Goal: Task Accomplishment & Management: Complete application form

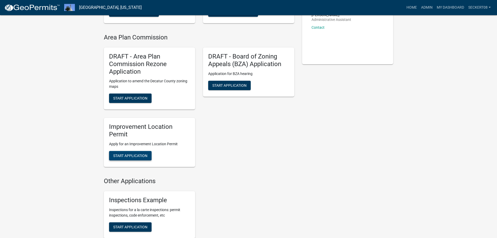
scroll to position [104, 0]
click at [137, 155] on span "Start Application" at bounding box center [130, 155] width 34 height 4
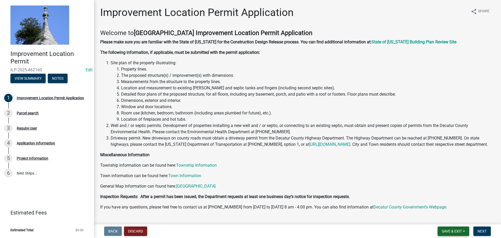
click at [464, 232] on button "Save & Exit" at bounding box center [454, 230] width 32 height 9
click at [462, 232] on span "Save & Exit" at bounding box center [452, 231] width 20 height 4
click at [457, 231] on span "Save & Exit" at bounding box center [452, 231] width 20 height 4
click at [448, 222] on button "Save & Exit" at bounding box center [448, 217] width 42 height 13
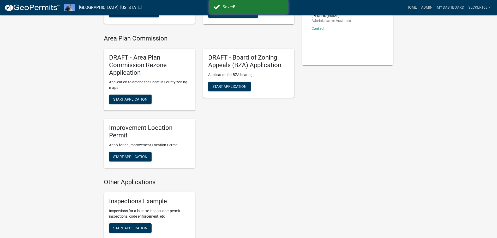
scroll to position [104, 0]
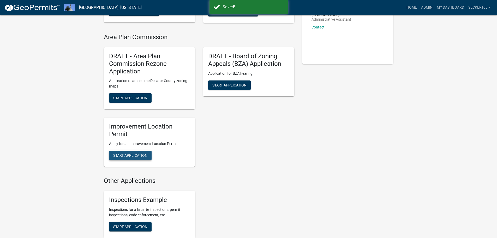
click at [145, 155] on span "Start Application" at bounding box center [130, 155] width 34 height 4
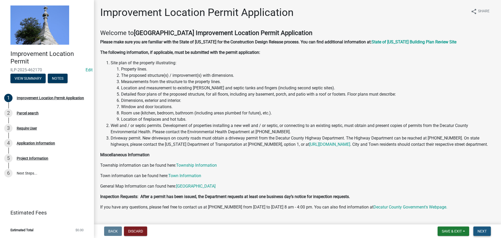
click at [481, 234] on button "Next" at bounding box center [481, 230] width 17 height 9
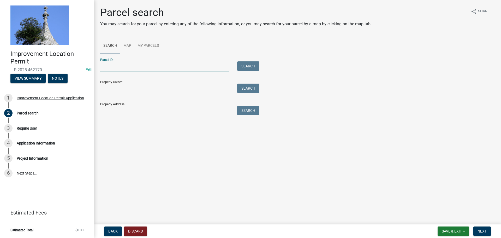
click at [112, 69] on input "Parcel ID:" at bounding box center [164, 66] width 129 height 11
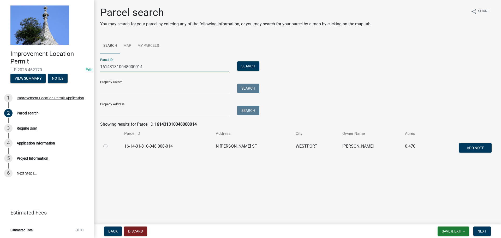
type input "161431310048000014"
click at [110, 143] on label at bounding box center [110, 143] width 0 height 0
click at [110, 146] on input "radio" at bounding box center [111, 144] width 3 height 3
radio input "true"
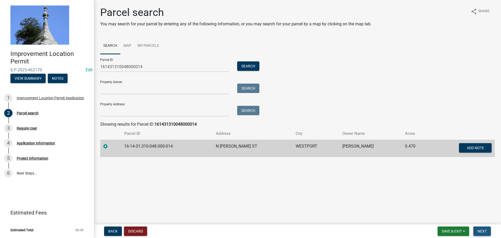
click at [489, 234] on button "Next" at bounding box center [481, 230] width 17 height 9
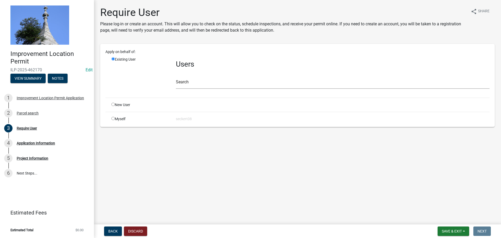
click at [113, 118] on input "radio" at bounding box center [112, 118] width 3 height 3
radio input "true"
radio input "false"
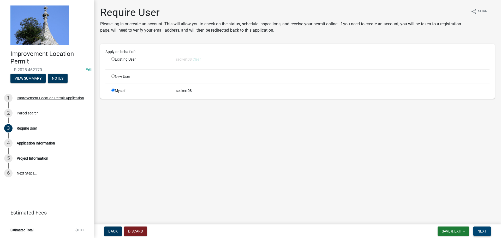
click at [479, 232] on span "Next" at bounding box center [481, 231] width 9 height 4
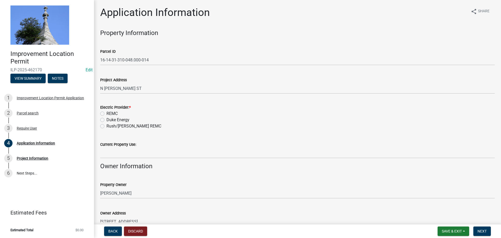
click at [106, 119] on label "Duke Energy" at bounding box center [117, 120] width 23 height 6
click at [106, 119] on input "Duke Energy" at bounding box center [107, 118] width 3 height 3
radio input "true"
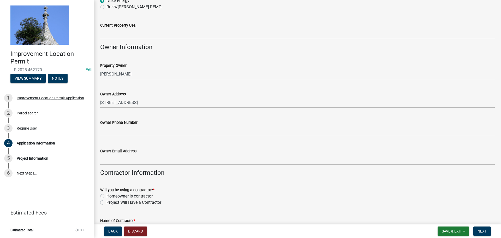
scroll to position [130, 0]
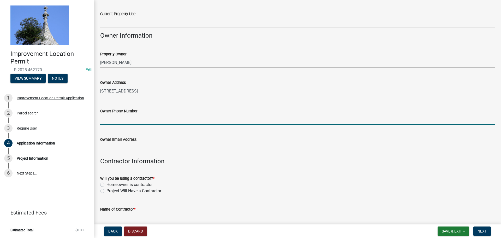
click at [111, 121] on input "Owner Phone Number" at bounding box center [297, 119] width 394 height 11
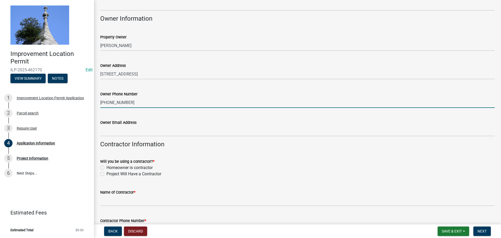
scroll to position [183, 0]
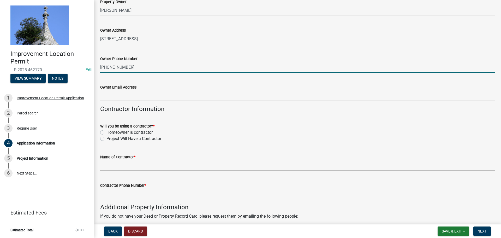
type input "[PHONE_NUMBER]"
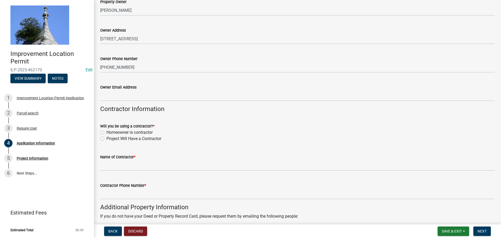
click at [106, 132] on label "Homeowner is contractor" at bounding box center [129, 132] width 46 height 6
click at [106, 132] on input "Homeowner is contractor" at bounding box center [107, 130] width 3 height 3
radio input "true"
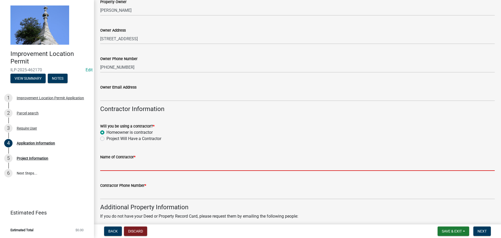
click at [111, 166] on input "Name of Contractor *" at bounding box center [297, 165] width 394 height 11
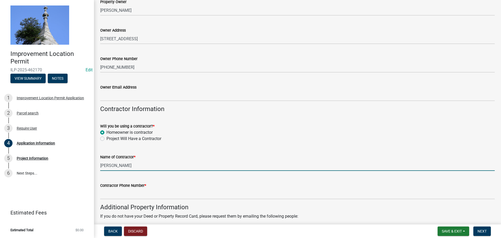
type input "[PERSON_NAME]"
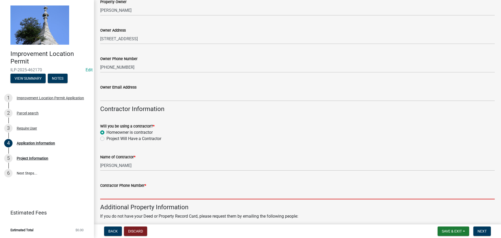
click at [136, 190] on input "Contractor Phone Number *" at bounding box center [297, 193] width 394 height 11
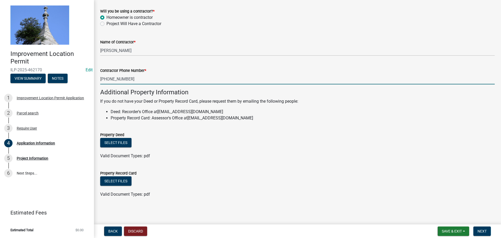
scroll to position [298, 0]
type input "[PHONE_NUMBER]"
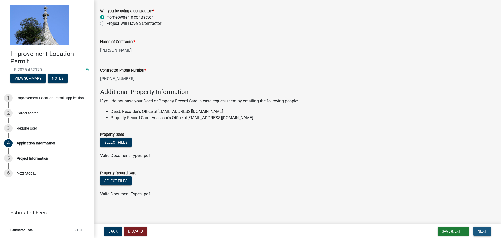
click at [487, 230] on button "Next" at bounding box center [481, 230] width 17 height 9
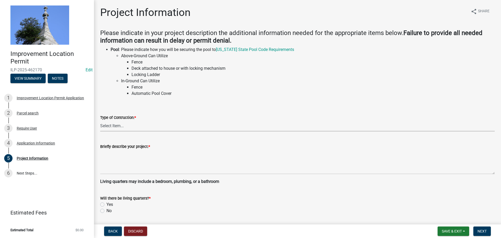
click at [132, 124] on select "Select Item... Addition Attached Garage Boat Dock Cell Tower/Co-Locate Commerci…" at bounding box center [297, 126] width 394 height 11
click at [100, 121] on select "Select Item... Addition Attached Garage Boat Dock Cell Tower/Co-Locate Commerci…" at bounding box center [297, 126] width 394 height 11
select select "9d64ea5b-356b-46b9-9003-cd08e8d798e4"
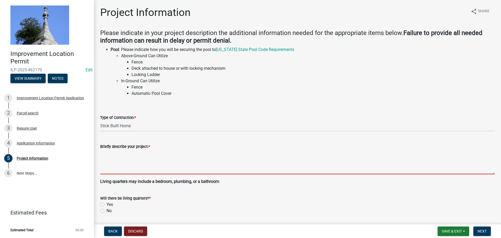
click at [120, 168] on textarea "Briefly describe your project: *" at bounding box center [297, 161] width 394 height 25
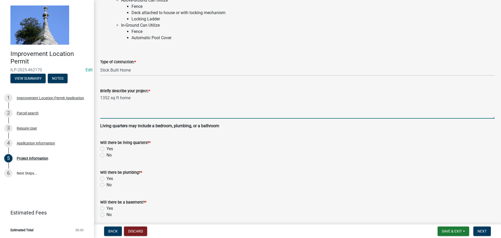
scroll to position [78, 0]
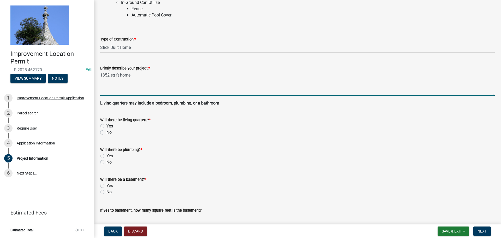
type textarea "1352 sq ft home"
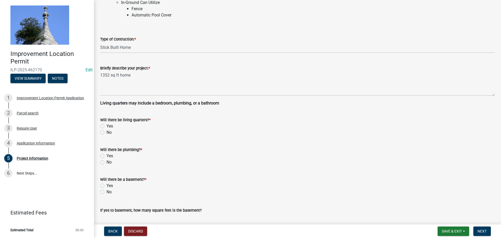
click at [106, 127] on label "Yes" at bounding box center [109, 126] width 7 height 6
click at [106, 126] on input "Yes" at bounding box center [107, 124] width 3 height 3
radio input "true"
click at [106, 155] on label "Yes" at bounding box center [109, 156] width 7 height 6
click at [106, 155] on input "Yes" at bounding box center [107, 154] width 3 height 3
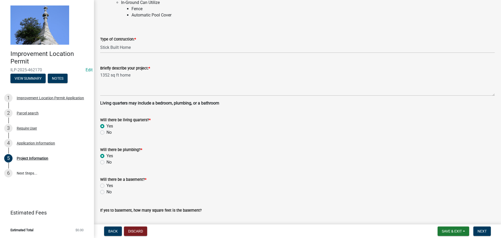
radio input "true"
click at [106, 193] on label "No" at bounding box center [108, 192] width 5 height 6
click at [106, 192] on input "No" at bounding box center [107, 190] width 3 height 3
radio input "true"
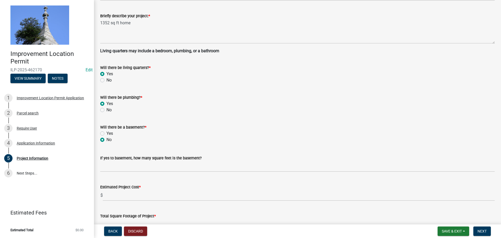
scroll to position [157, 0]
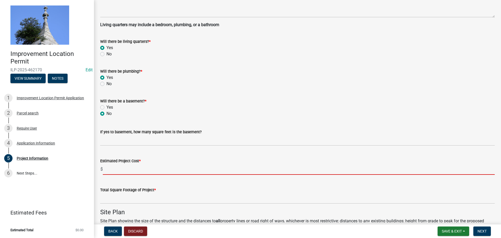
click at [126, 170] on input "text" at bounding box center [299, 169] width 392 height 11
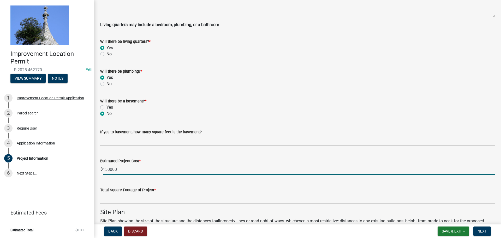
type input "150000"
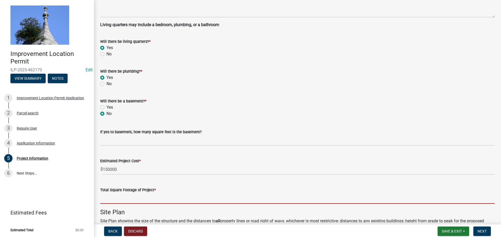
click at [128, 196] on input "text" at bounding box center [297, 198] width 394 height 11
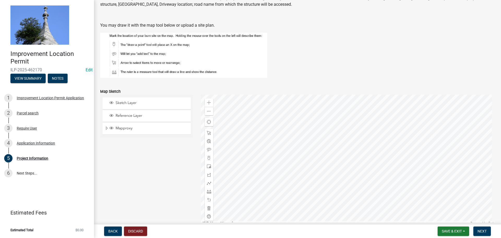
scroll to position [391, 0]
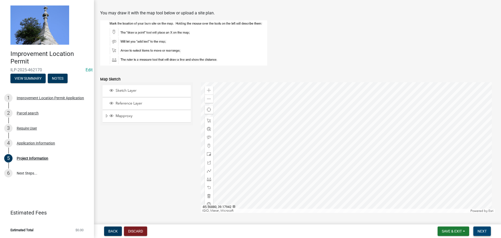
type input "1352"
click at [482, 230] on span "Next" at bounding box center [481, 231] width 9 height 4
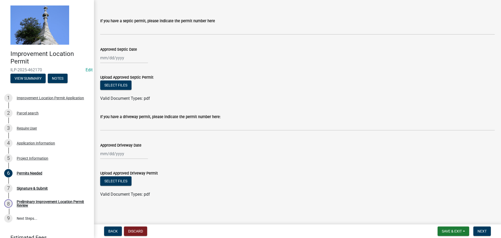
scroll to position [27, 0]
click at [486, 231] on span "Next" at bounding box center [481, 231] width 9 height 4
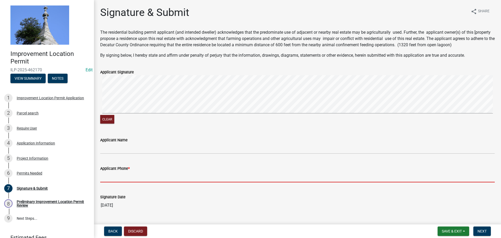
click at [144, 176] on input "Applicant Phone *" at bounding box center [297, 176] width 394 height 11
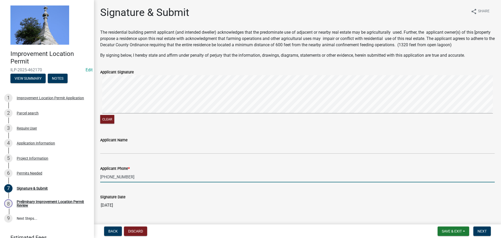
scroll to position [13, 0]
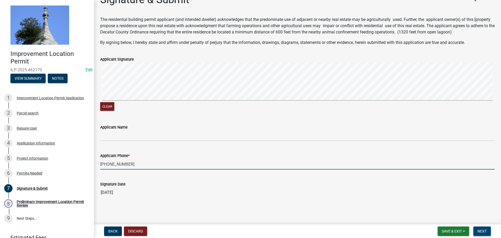
type input "[PHONE_NUMBER]"
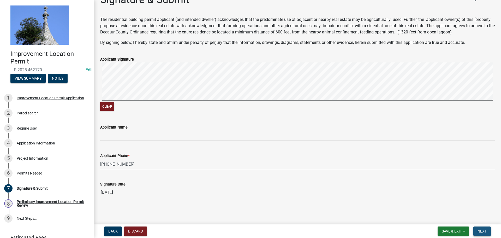
click at [480, 231] on span "Next" at bounding box center [481, 231] width 9 height 4
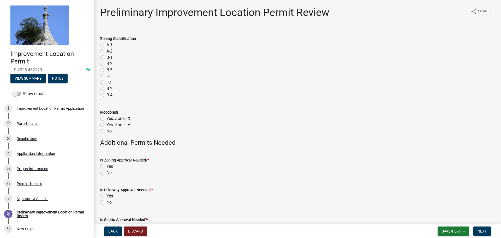
click at [106, 89] on label "R-2" at bounding box center [109, 89] width 6 height 6
click at [106, 89] on input "R-2" at bounding box center [107, 87] width 3 height 3
radio input "true"
click at [101, 129] on div "No" at bounding box center [297, 131] width 394 height 6
click at [106, 132] on label "No" at bounding box center [108, 131] width 5 height 6
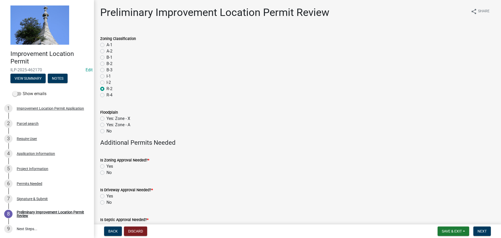
click at [106, 131] on input "No" at bounding box center [107, 129] width 3 height 3
radio input "true"
click at [106, 172] on label "No" at bounding box center [108, 172] width 5 height 6
click at [106, 172] on input "No" at bounding box center [107, 170] width 3 height 3
radio input "true"
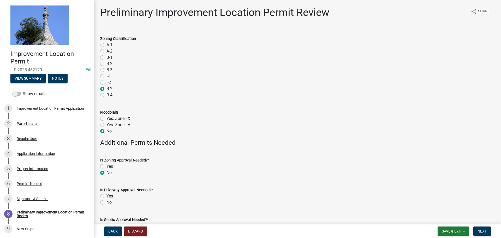
click at [106, 202] on label "No" at bounding box center [108, 202] width 5 height 6
click at [106, 202] on input "No" at bounding box center [107, 200] width 3 height 3
radio input "true"
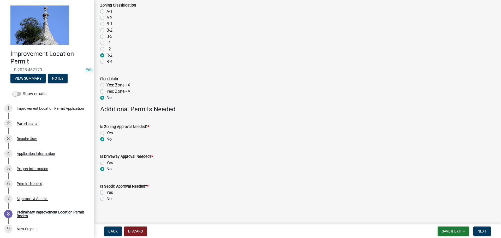
scroll to position [38, 0]
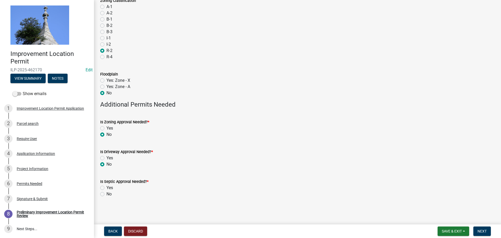
click at [106, 194] on label "No" at bounding box center [108, 194] width 5 height 6
click at [106, 194] on input "No" at bounding box center [107, 192] width 3 height 3
radio input "true"
click at [481, 231] on span "Next" at bounding box center [481, 231] width 9 height 4
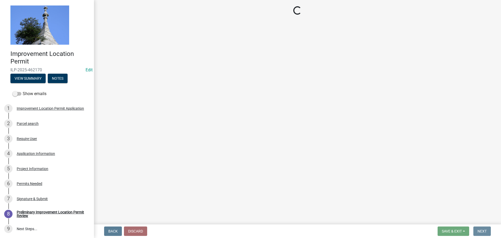
scroll to position [0, 0]
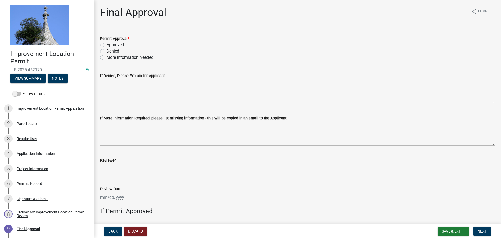
click at [106, 45] on label "Approved" at bounding box center [114, 45] width 17 height 6
click at [106, 45] on input "Approved" at bounding box center [107, 43] width 3 height 3
radio input "true"
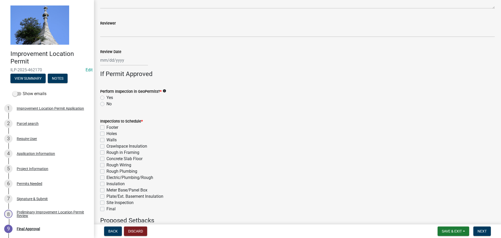
scroll to position [157, 0]
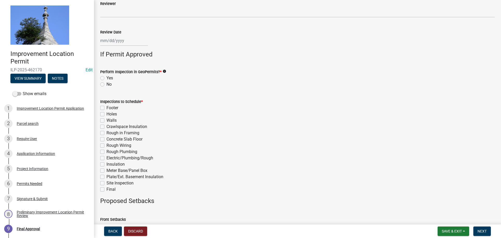
click at [106, 83] on label "No" at bounding box center [108, 84] width 5 height 6
click at [106, 83] on input "No" at bounding box center [107, 82] width 3 height 3
radio input "true"
click at [106, 188] on label "Final" at bounding box center [110, 189] width 9 height 6
click at [106, 188] on input "Final" at bounding box center [107, 187] width 3 height 3
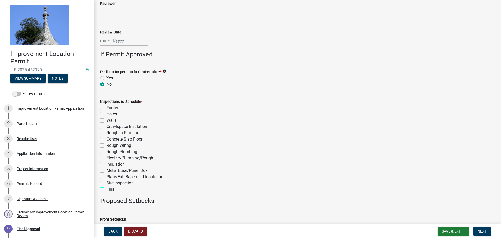
checkbox input "true"
checkbox input "false"
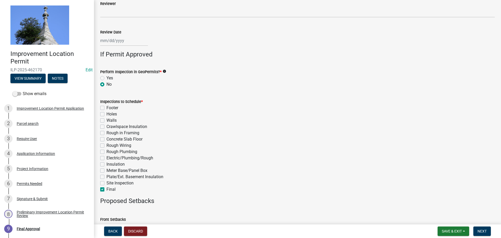
checkbox input "false"
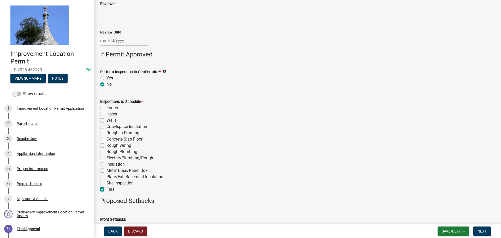
checkbox input "false"
checkbox input "true"
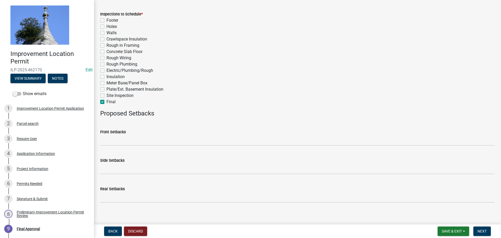
scroll to position [249, 0]
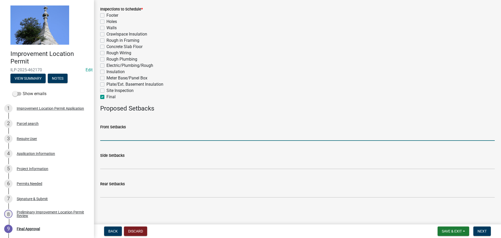
click at [104, 132] on input "Front Setbacks" at bounding box center [297, 135] width 394 height 11
type input "70"
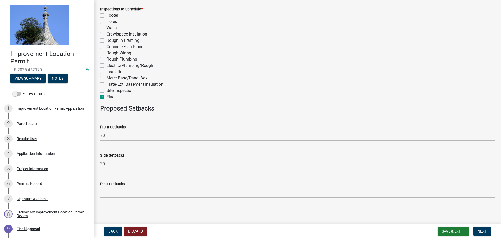
type input "30"
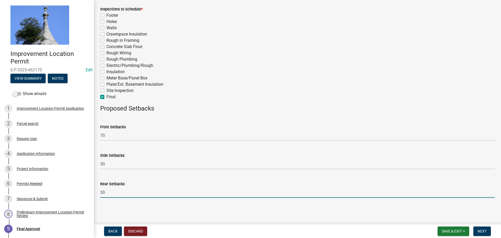
type input "30"
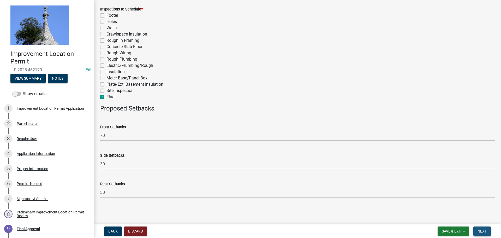
click at [484, 231] on span "Next" at bounding box center [481, 231] width 9 height 4
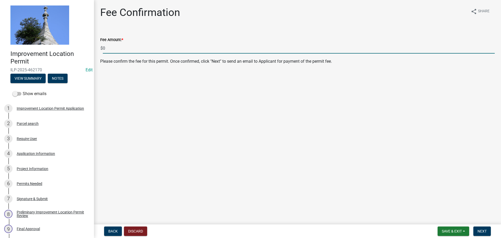
drag, startPoint x: 107, startPoint y: 46, endPoint x: 98, endPoint y: 46, distance: 9.1
click at [98, 46] on div "Fee Amount: * $ 0" at bounding box center [297, 41] width 402 height 24
type input "410.00"
click at [481, 232] on span "Next" at bounding box center [481, 231] width 9 height 4
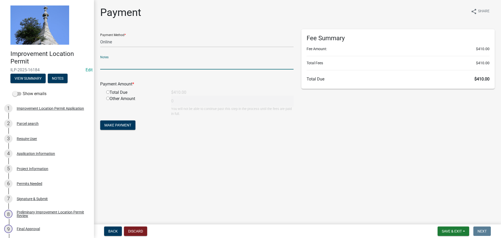
click at [102, 61] on input "text" at bounding box center [196, 64] width 193 height 11
click at [108, 43] on select "Credit Card POS Check Cash Online" at bounding box center [196, 42] width 193 height 11
select select "2: 1"
click at [100, 37] on select "Credit Card POS Check Cash Online" at bounding box center [196, 42] width 193 height 11
click at [107, 92] on input "radio" at bounding box center [107, 91] width 3 height 3
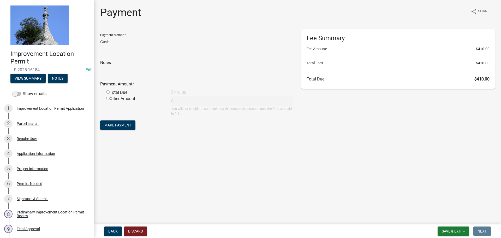
radio input "true"
type input "410"
click at [129, 125] on span "Make Payment" at bounding box center [117, 125] width 27 height 4
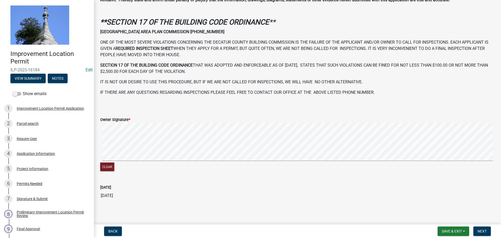
scroll to position [150, 0]
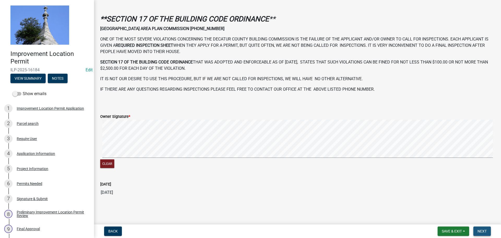
click at [481, 234] on button "Next" at bounding box center [481, 230] width 17 height 9
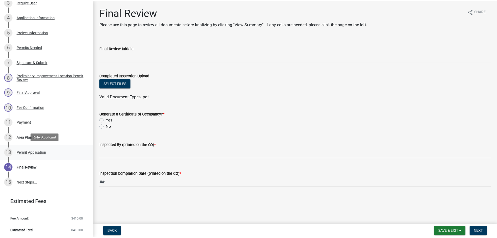
scroll to position [137, 0]
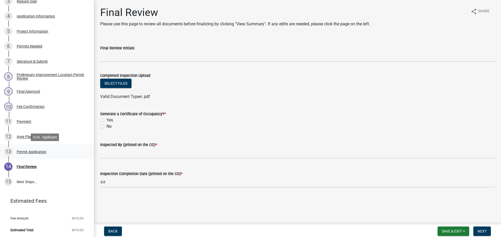
click at [38, 150] on div "Permit Application" at bounding box center [32, 152] width 30 height 4
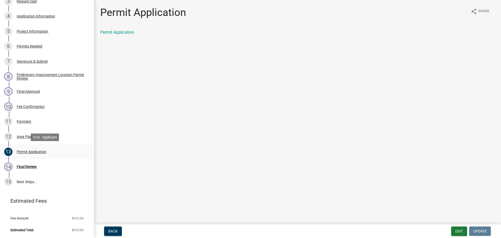
click at [33, 155] on div "13 Permit Application" at bounding box center [44, 151] width 81 height 8
click at [31, 152] on div "Permit Application" at bounding box center [32, 152] width 30 height 4
click at [116, 33] on link "Permit Application" at bounding box center [117, 32] width 34 height 5
